Goal: Task Accomplishment & Management: Use online tool/utility

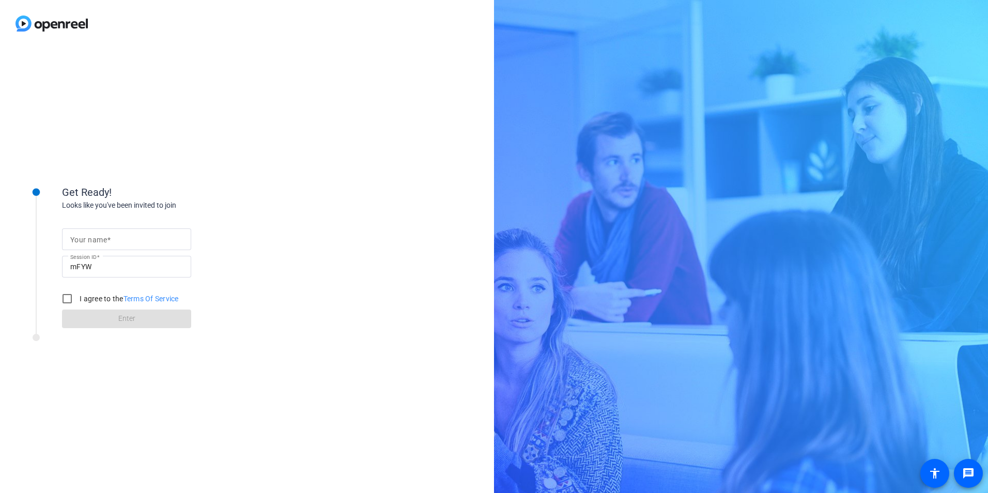
click at [125, 240] on input "Your name" at bounding box center [126, 239] width 113 height 12
click at [275, 219] on div "Get Ready! Looks like you've been invited to join Your name Session ID mFYW I a…" at bounding box center [247, 270] width 494 height 446
click at [101, 237] on mat-label "Your name" at bounding box center [88, 240] width 37 height 8
click at [101, 237] on input "Your name" at bounding box center [126, 239] width 113 height 12
type input "[PERSON_NAME]"
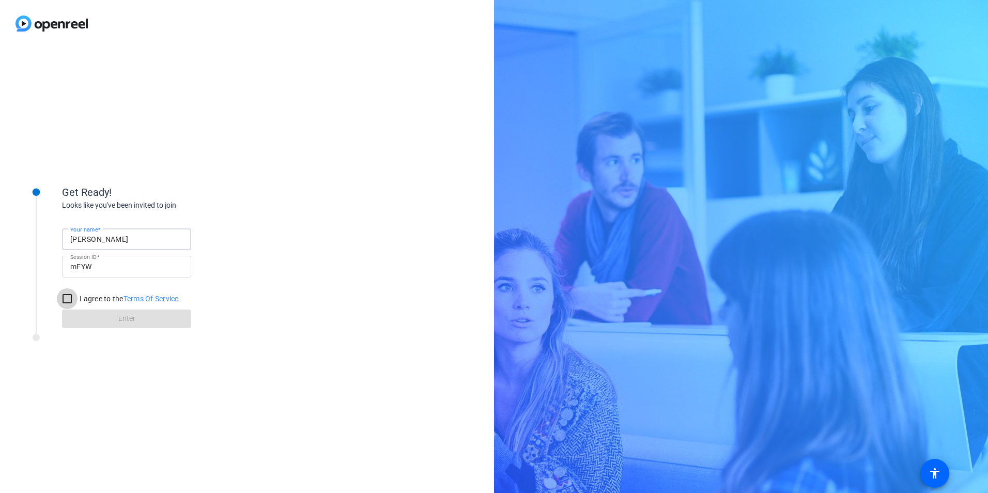
click at [68, 300] on input "I agree to the Terms Of Service" at bounding box center [67, 298] width 21 height 21
checkbox input "true"
click at [115, 315] on span at bounding box center [126, 318] width 129 height 25
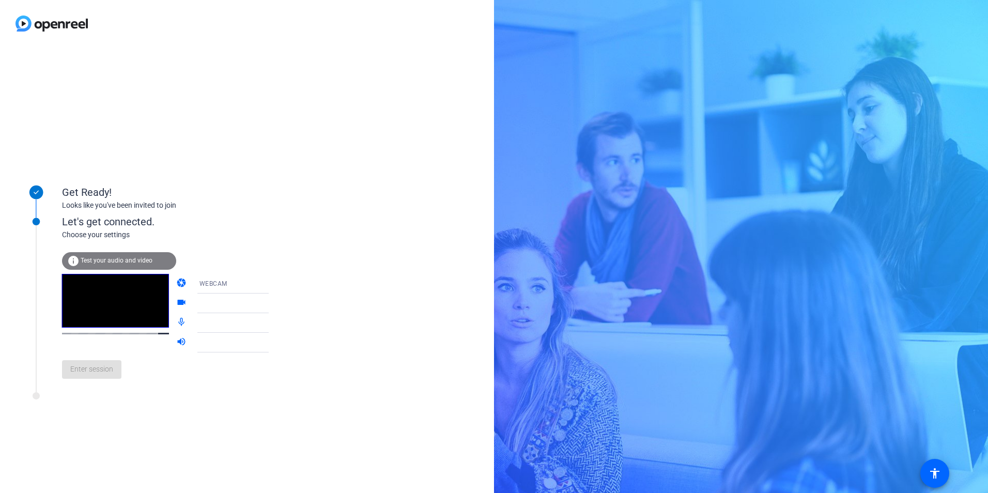
click at [111, 259] on span "Test your audio and video" at bounding box center [117, 260] width 72 height 7
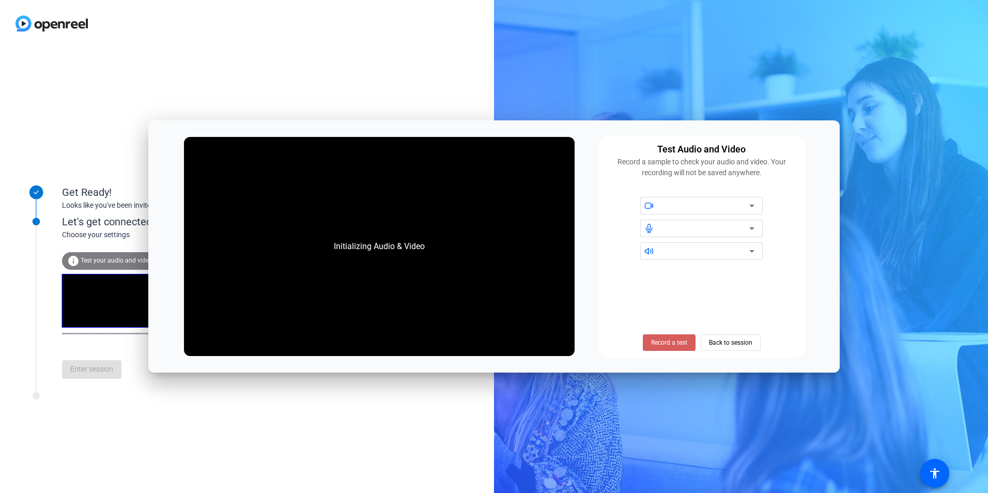
click at [675, 342] on span "Record a test" at bounding box center [669, 342] width 36 height 9
click at [668, 341] on span "Stop Testing" at bounding box center [668, 342] width 35 height 9
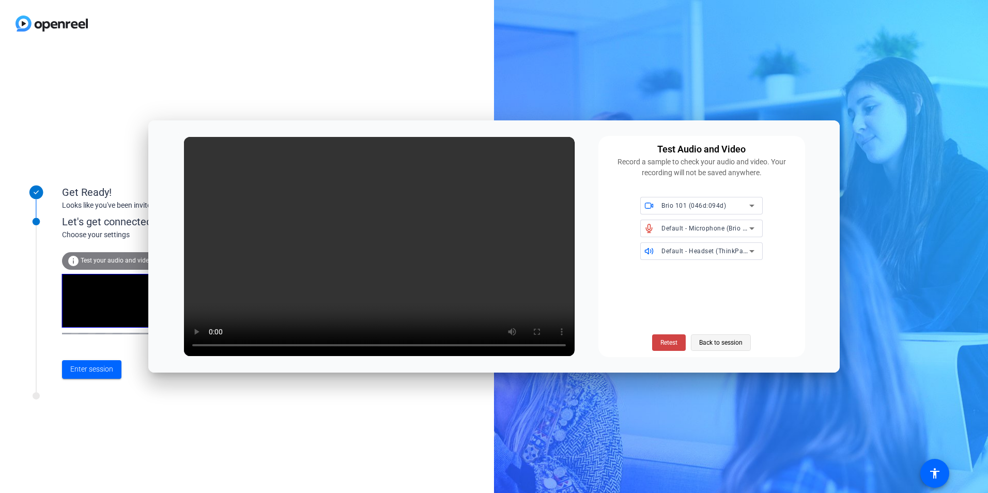
click at [723, 345] on span "Back to session" at bounding box center [720, 343] width 43 height 20
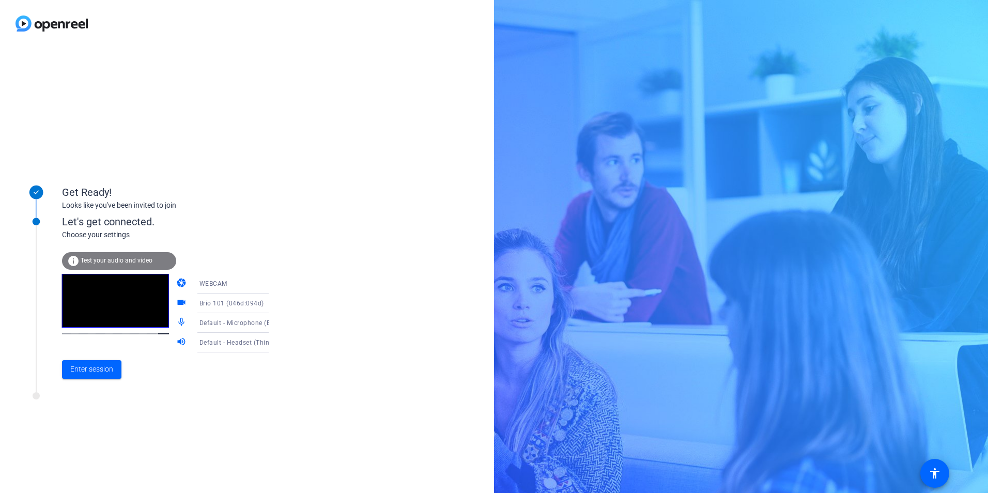
click at [273, 286] on icon at bounding box center [279, 283] width 12 height 12
click at [269, 244] on div at bounding box center [494, 246] width 988 height 493
click at [276, 285] on icon at bounding box center [278, 284] width 5 height 3
click at [252, 256] on div at bounding box center [494, 246] width 988 height 493
click at [197, 73] on div "Get Ready! Looks like you've been invited to join Let's get connected. Choose y…" at bounding box center [247, 270] width 494 height 446
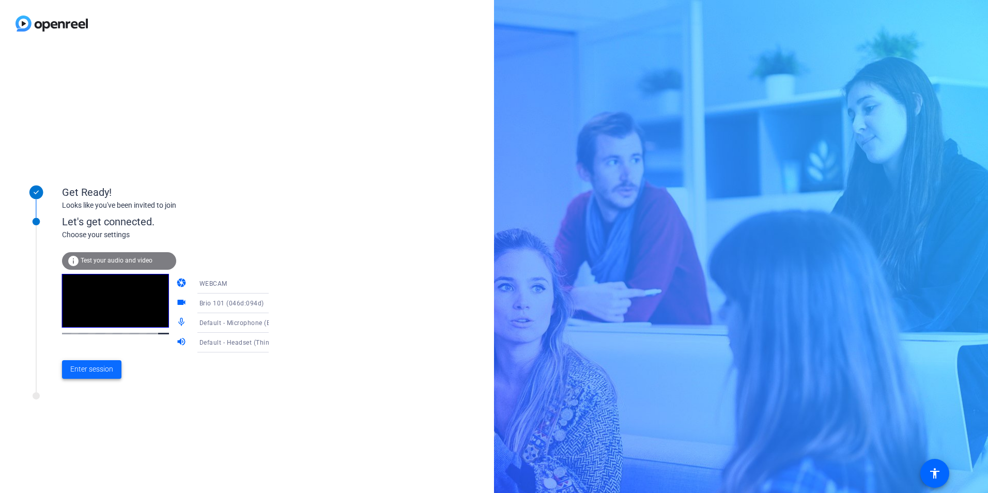
click at [84, 366] on span "Enter session" at bounding box center [91, 369] width 43 height 11
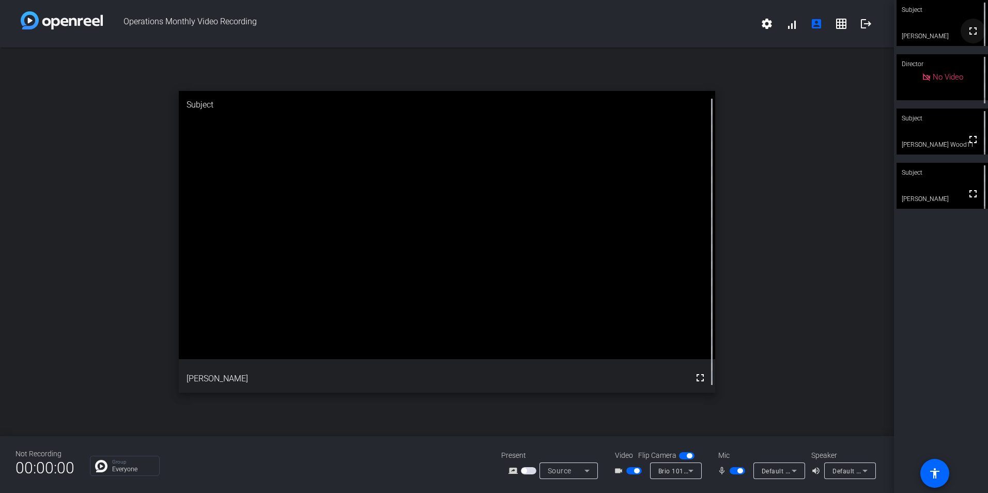
click at [967, 36] on mat-icon "fullscreen" at bounding box center [973, 31] width 12 height 12
click at [586, 471] on icon at bounding box center [586, 471] width 5 height 3
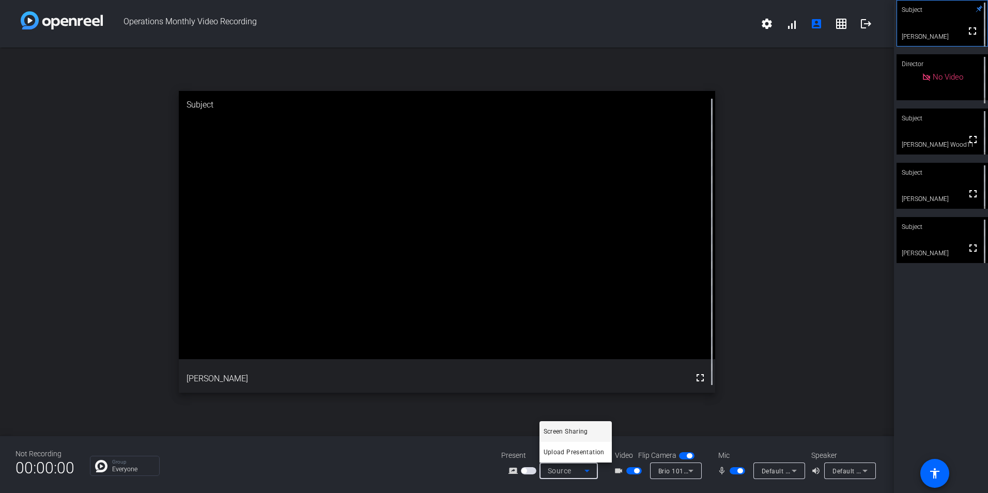
click at [453, 467] on div at bounding box center [494, 246] width 988 height 493
click at [766, 24] on mat-icon "settings" at bounding box center [767, 24] width 12 height 12
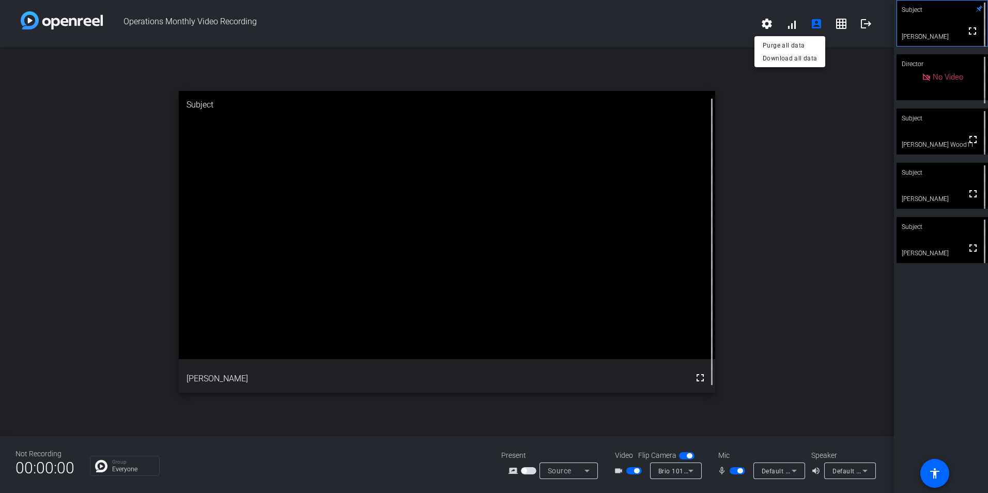
click at [856, 150] on div at bounding box center [494, 246] width 988 height 493
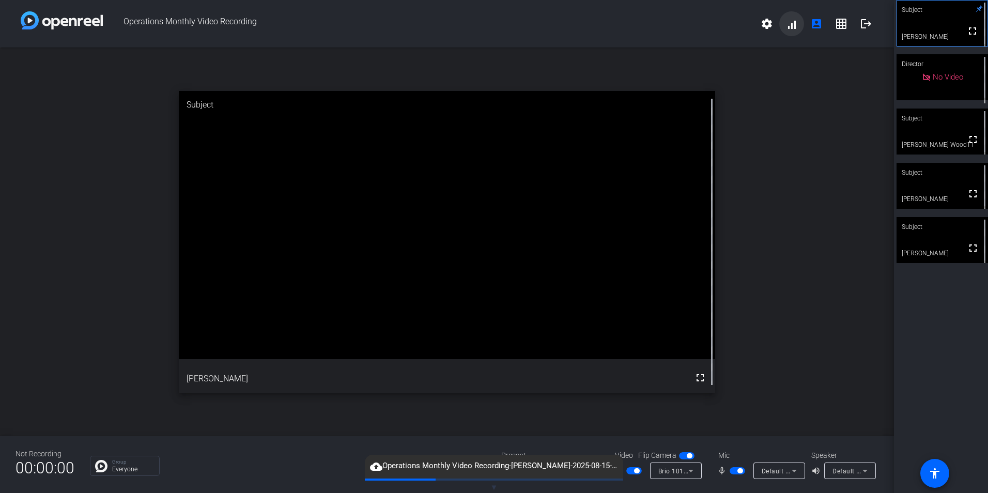
click at [796, 24] on span at bounding box center [791, 23] width 25 height 25
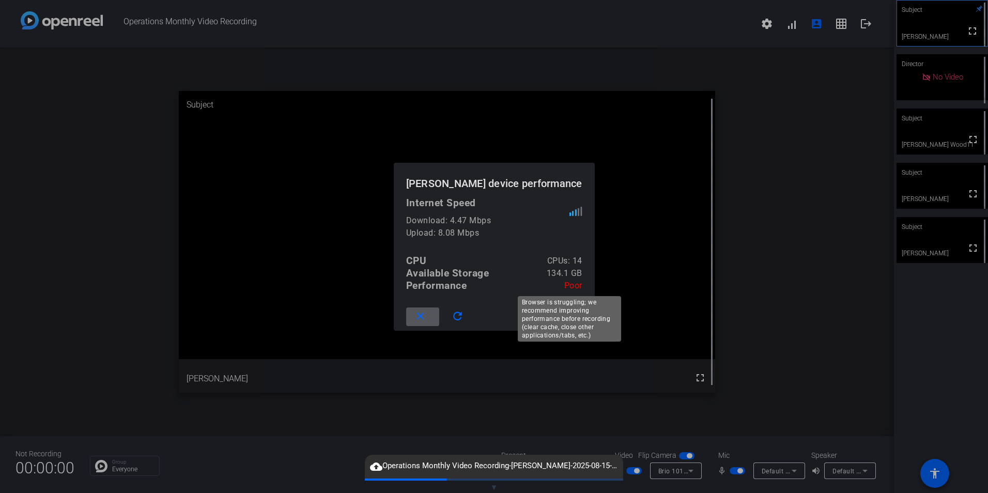
click at [857, 230] on div at bounding box center [494, 246] width 988 height 493
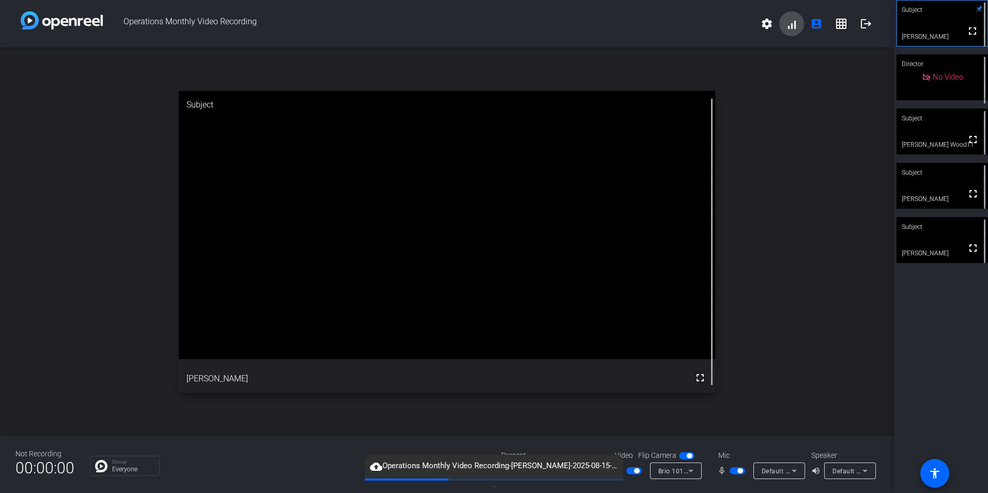
click at [795, 23] on span at bounding box center [791, 23] width 25 height 25
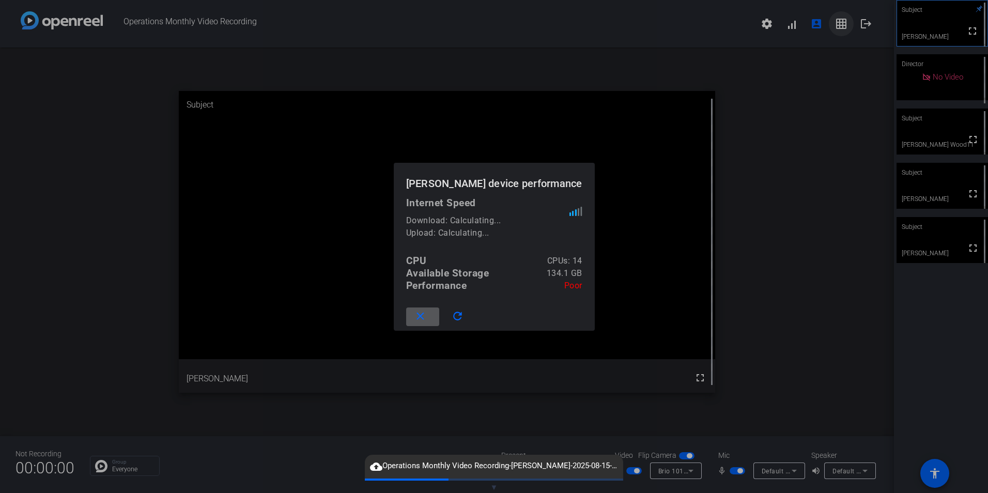
click at [839, 162] on div at bounding box center [494, 246] width 988 height 493
click at [839, 28] on mat-icon "grid_on" at bounding box center [841, 24] width 12 height 12
click at [754, 28] on span "Operations Monthly Video Recording" at bounding box center [428, 23] width 651 height 25
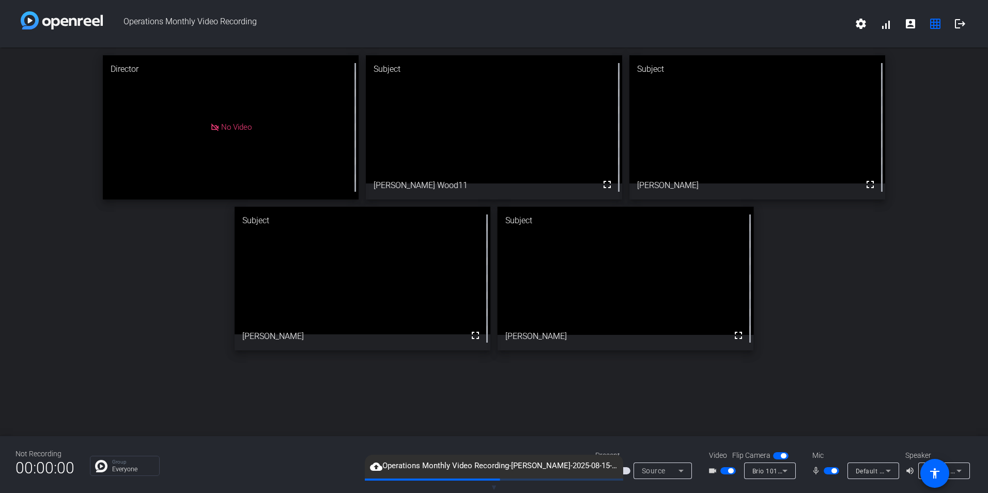
click at [899, 370] on div "Director No Video Subject fullscreen [PERSON_NAME] Wood11 Subject fullscreen [P…" at bounding box center [494, 242] width 988 height 389
click at [871, 184] on mat-icon "fullscreen" at bounding box center [870, 184] width 12 height 12
drag, startPoint x: 868, startPoint y: 286, endPoint x: 759, endPoint y: 288, distance: 109.0
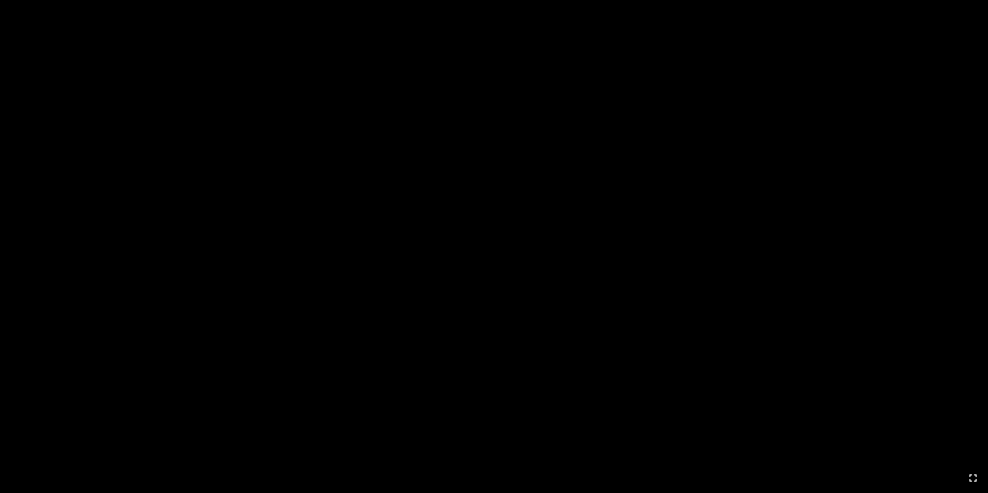
click at [868, 286] on video at bounding box center [494, 247] width 988 height 494
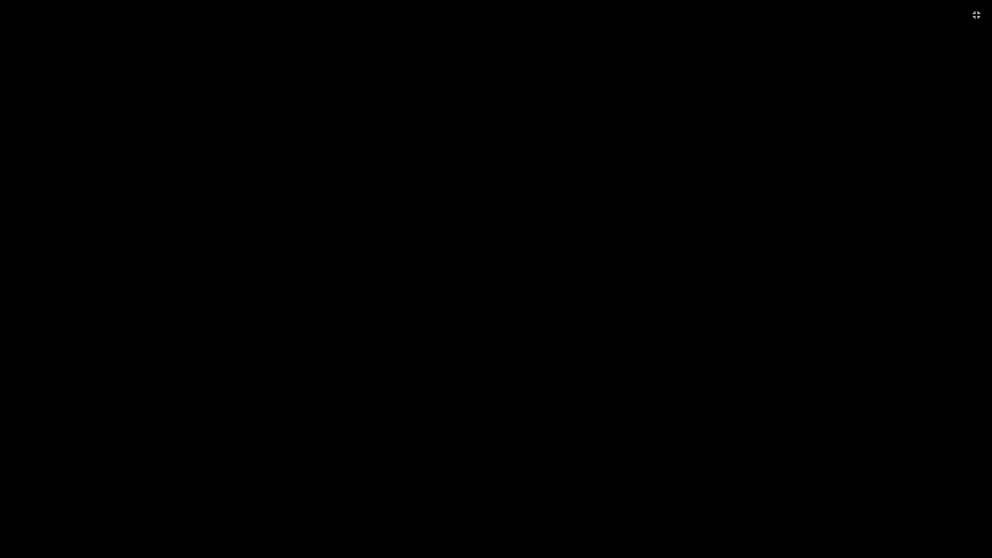
click at [761, 217] on video at bounding box center [496, 279] width 992 height 558
click at [980, 11] on mat-icon "fullscreen_exit" at bounding box center [976, 15] width 12 height 12
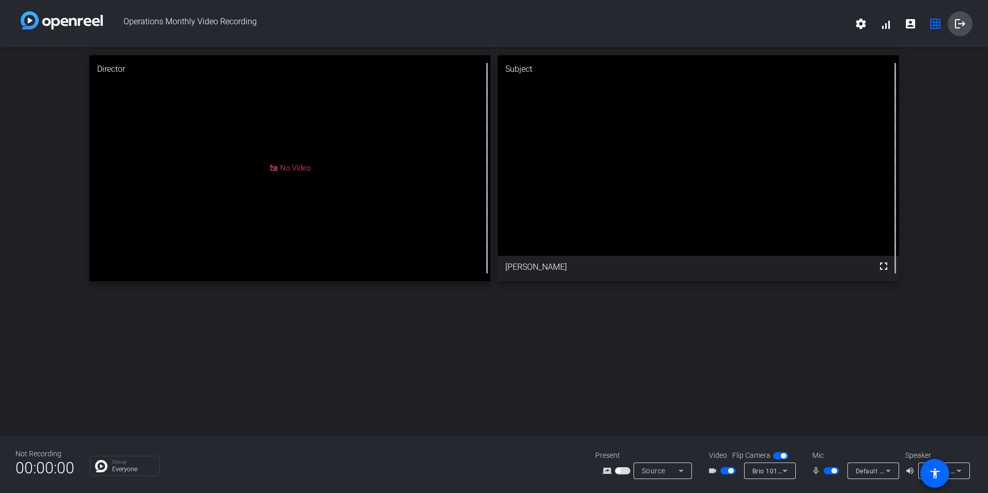
click at [965, 22] on mat-icon "logout" at bounding box center [960, 24] width 12 height 12
